Goal: Information Seeking & Learning: Learn about a topic

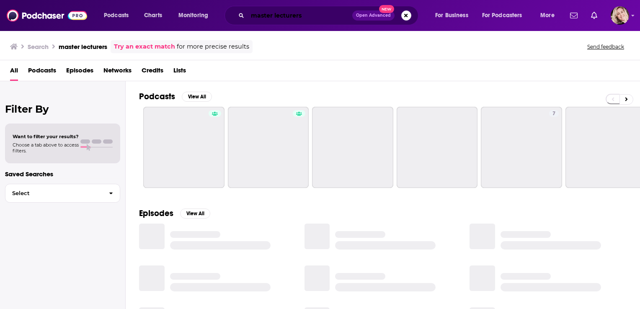
click at [277, 18] on input "master lecturers" at bounding box center [300, 15] width 105 height 13
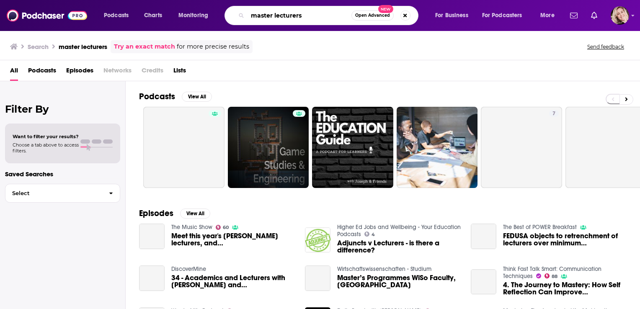
drag, startPoint x: 313, startPoint y: 18, endPoint x: 233, endPoint y: 20, distance: 79.7
click at [233, 20] on div "master lecturers Open Advanced New" at bounding box center [322, 15] width 194 height 19
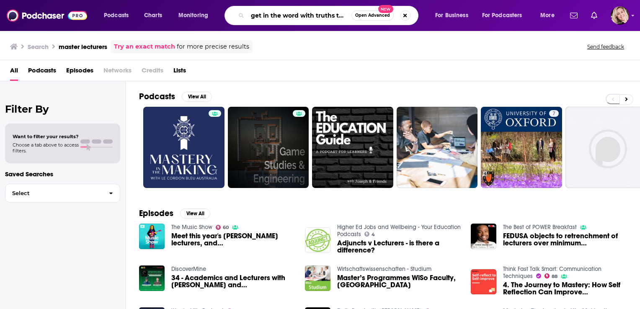
scroll to position [0, 4]
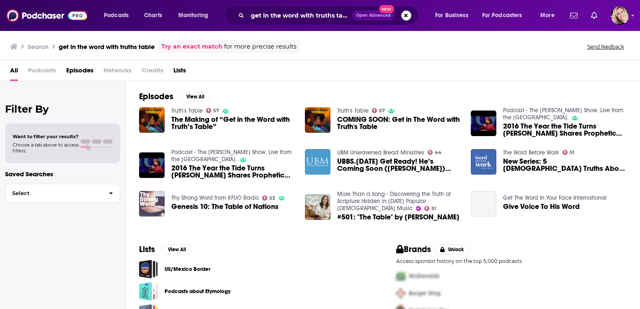
scroll to position [23, 0]
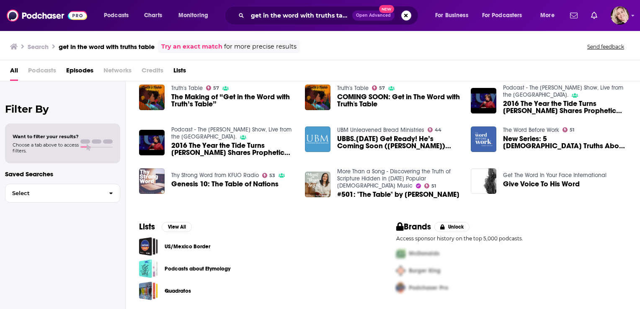
click at [47, 70] on span "Podcasts" at bounding box center [42, 72] width 28 height 17
click at [298, 24] on div "get in the word with truths table Open Advanced New" at bounding box center [322, 15] width 194 height 19
click at [294, 17] on input "get in the word with truths table" at bounding box center [300, 15] width 105 height 13
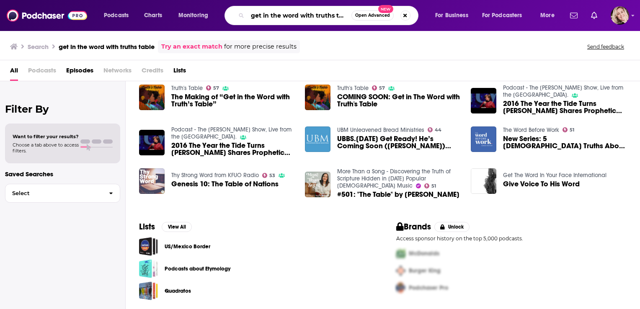
scroll to position [0, 4]
drag, startPoint x: 301, startPoint y: 14, endPoint x: 378, endPoint y: 19, distance: 76.5
click at [378, 19] on div "get in the word with truths table Open Advanced New" at bounding box center [322, 15] width 194 height 19
type input "get in the word"
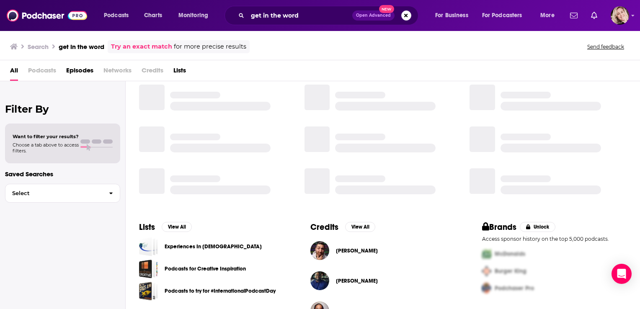
scroll to position [139, 0]
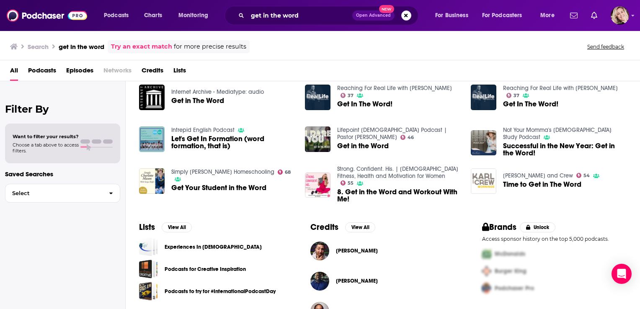
click at [45, 72] on span "Podcasts" at bounding box center [42, 72] width 28 height 17
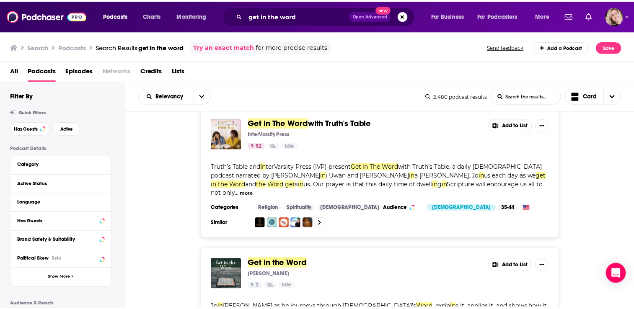
scroll to position [13, 0]
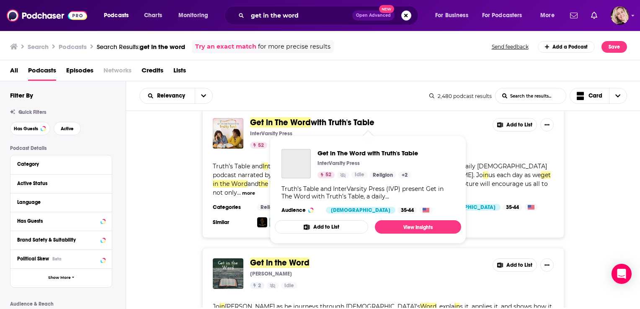
click at [299, 123] on span "Get in The Word" at bounding box center [280, 122] width 61 height 10
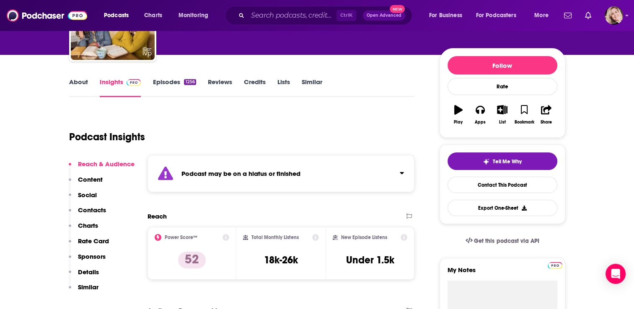
scroll to position [76, 0]
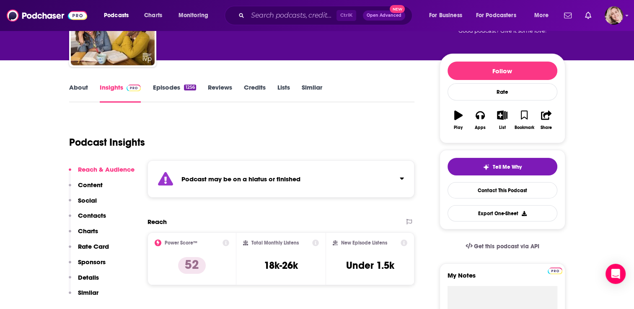
click at [168, 92] on link "Episodes 1256" at bounding box center [174, 92] width 43 height 19
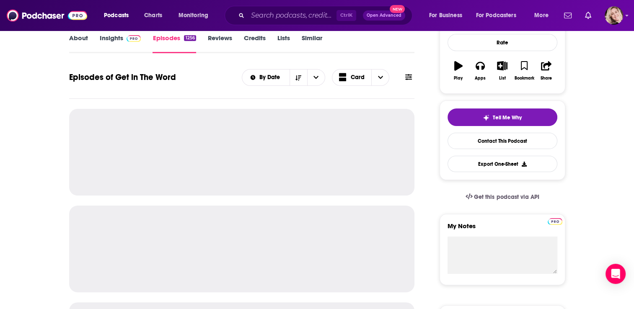
scroll to position [127, 0]
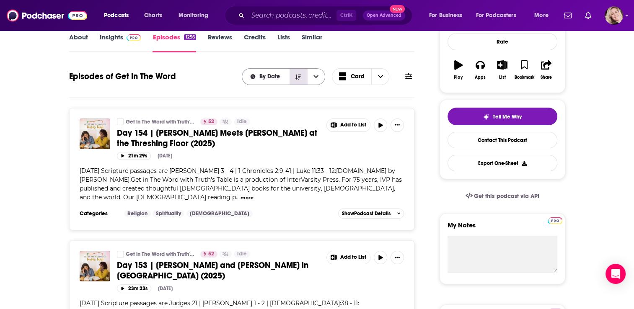
click at [296, 75] on icon "Sort Direction" at bounding box center [298, 77] width 6 height 6
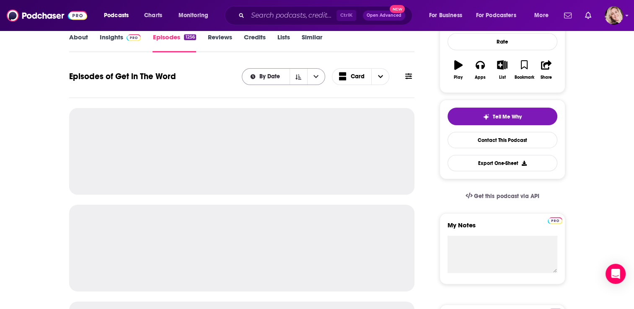
click at [264, 75] on span "By Date" at bounding box center [270, 77] width 23 height 6
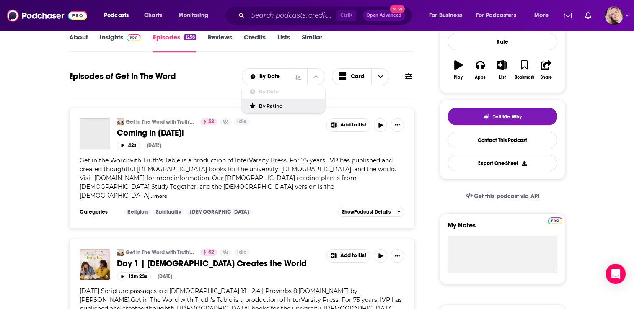
click at [289, 104] on span "By Rating" at bounding box center [289, 106] width 60 height 5
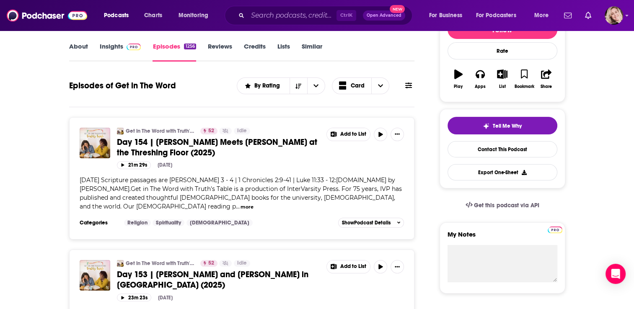
scroll to position [112, 0]
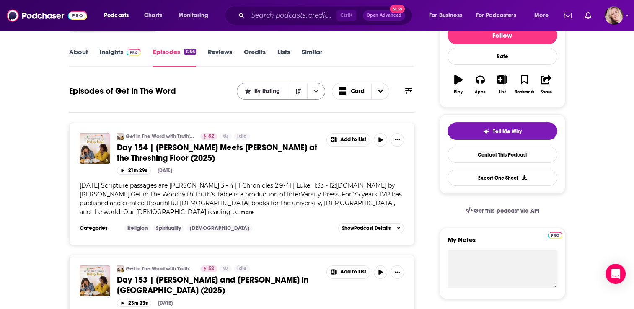
click at [267, 91] on span "By Rating" at bounding box center [268, 91] width 28 height 6
click at [265, 108] on span "By Date" at bounding box center [286, 106] width 65 height 5
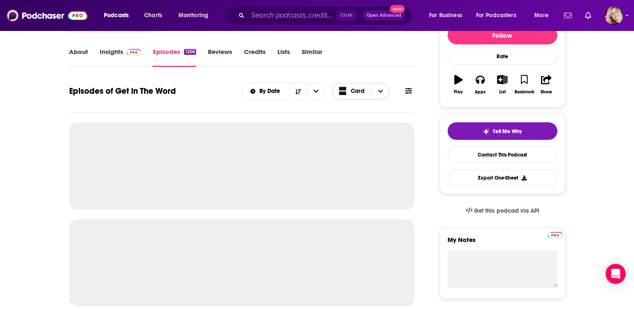
click at [382, 91] on icon "Choose View" at bounding box center [380, 91] width 5 height 6
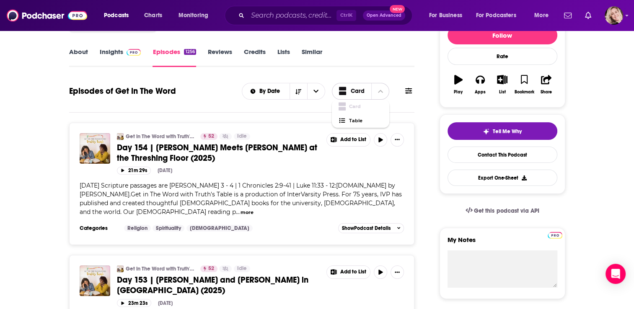
click at [382, 91] on icon "Choose View" at bounding box center [380, 91] width 5 height 6
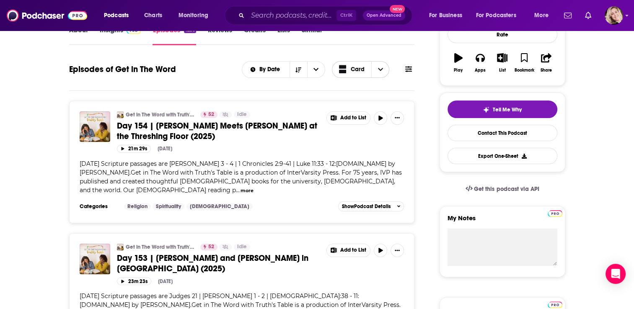
scroll to position [102, 0]
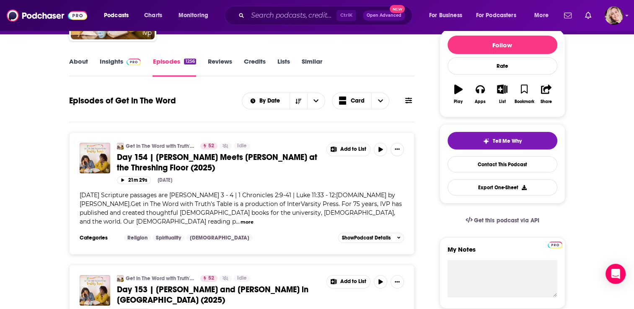
click at [221, 61] on link "Reviews" at bounding box center [220, 66] width 24 height 19
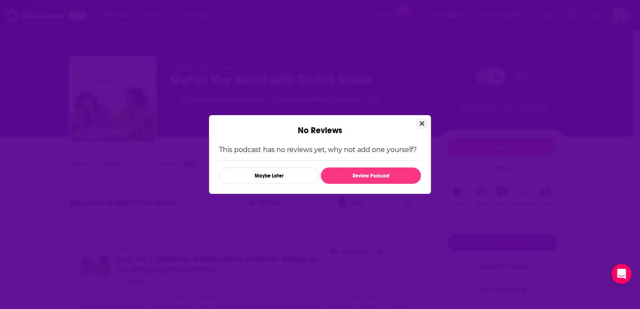
click at [424, 122] on icon "Close" at bounding box center [422, 123] width 5 height 7
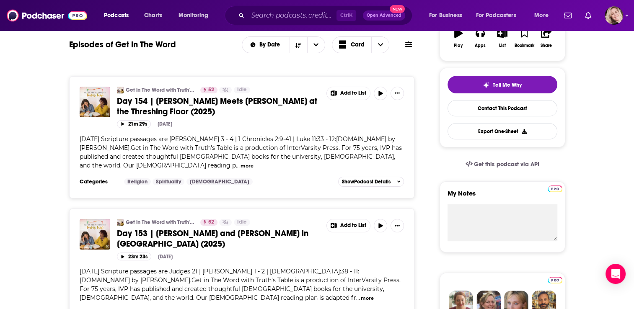
scroll to position [56, 0]
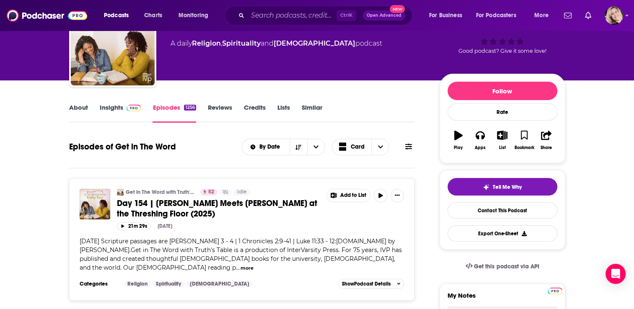
click at [80, 106] on link "About" at bounding box center [78, 113] width 19 height 19
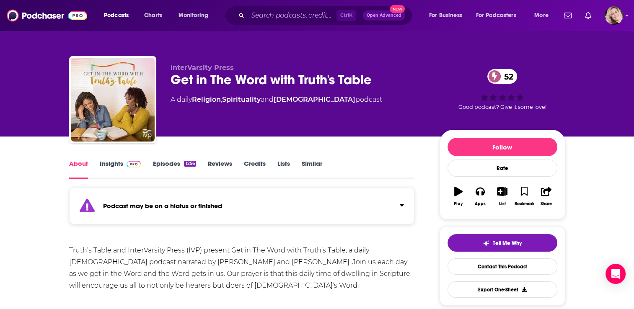
click at [118, 173] on link "Insights" at bounding box center [120, 169] width 41 height 19
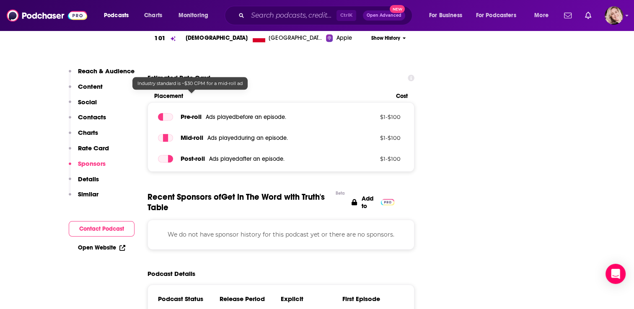
scroll to position [950, 0]
